Goal: Information Seeking & Learning: Learn about a topic

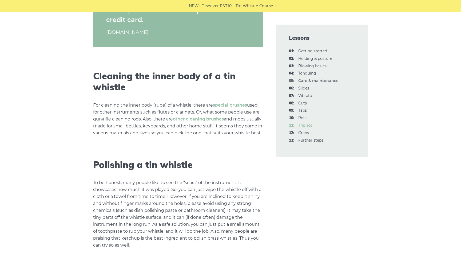
scroll to position [444, 0]
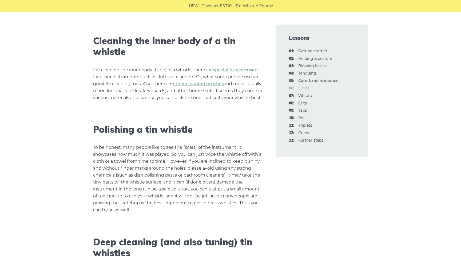
click at [303, 88] on link "06: Slides" at bounding box center [303, 88] width 11 height 5
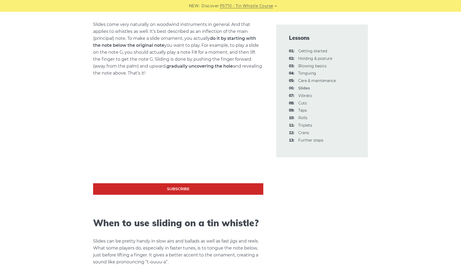
scroll to position [211, 0]
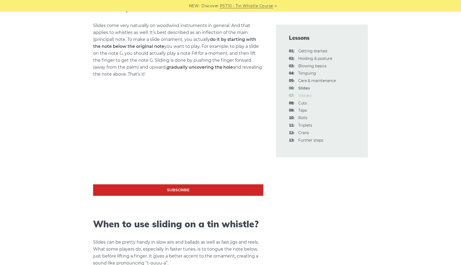
click at [303, 96] on link "07: Vibrato" at bounding box center [305, 95] width 14 height 5
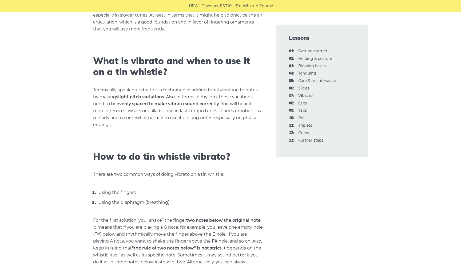
scroll to position [136, 0]
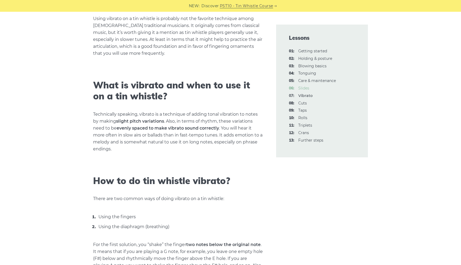
click at [305, 89] on link "06: Slides" at bounding box center [303, 88] width 11 height 5
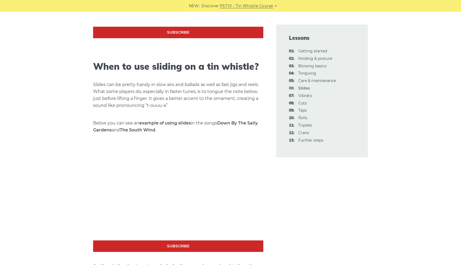
scroll to position [369, 0]
